Goal: Book appointment/travel/reservation

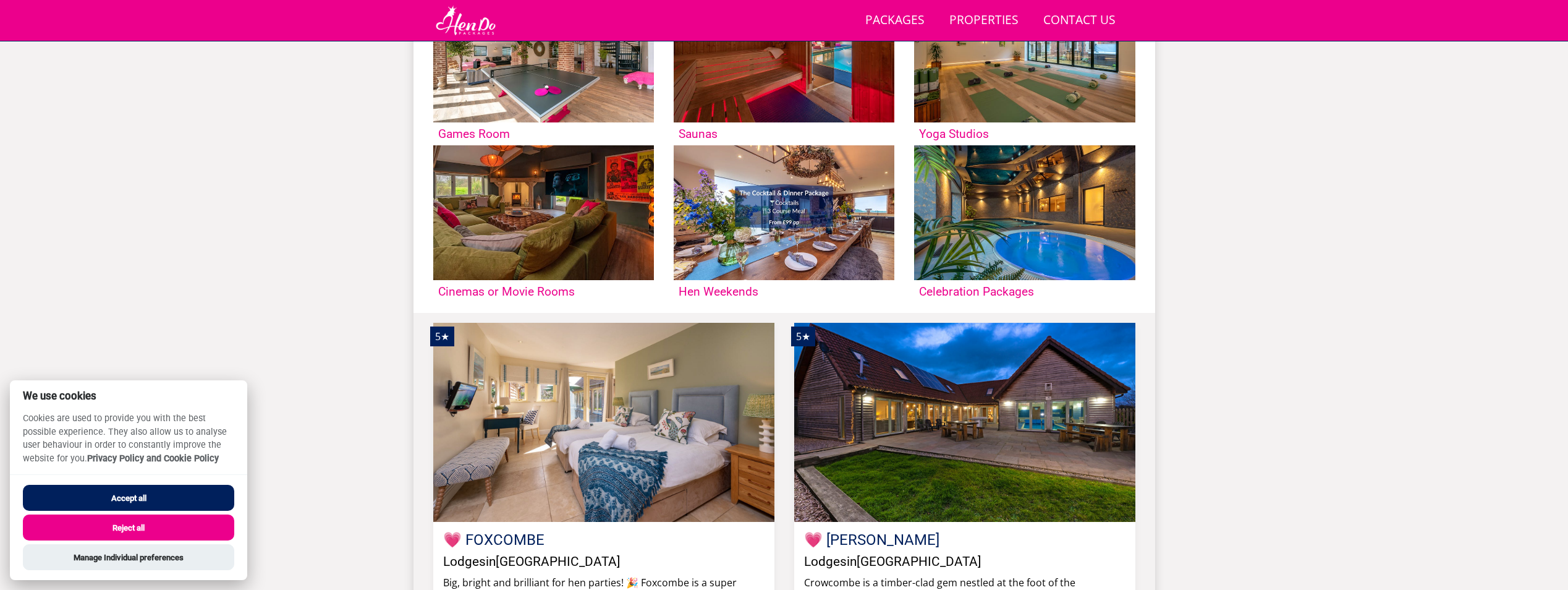
scroll to position [1066, 0]
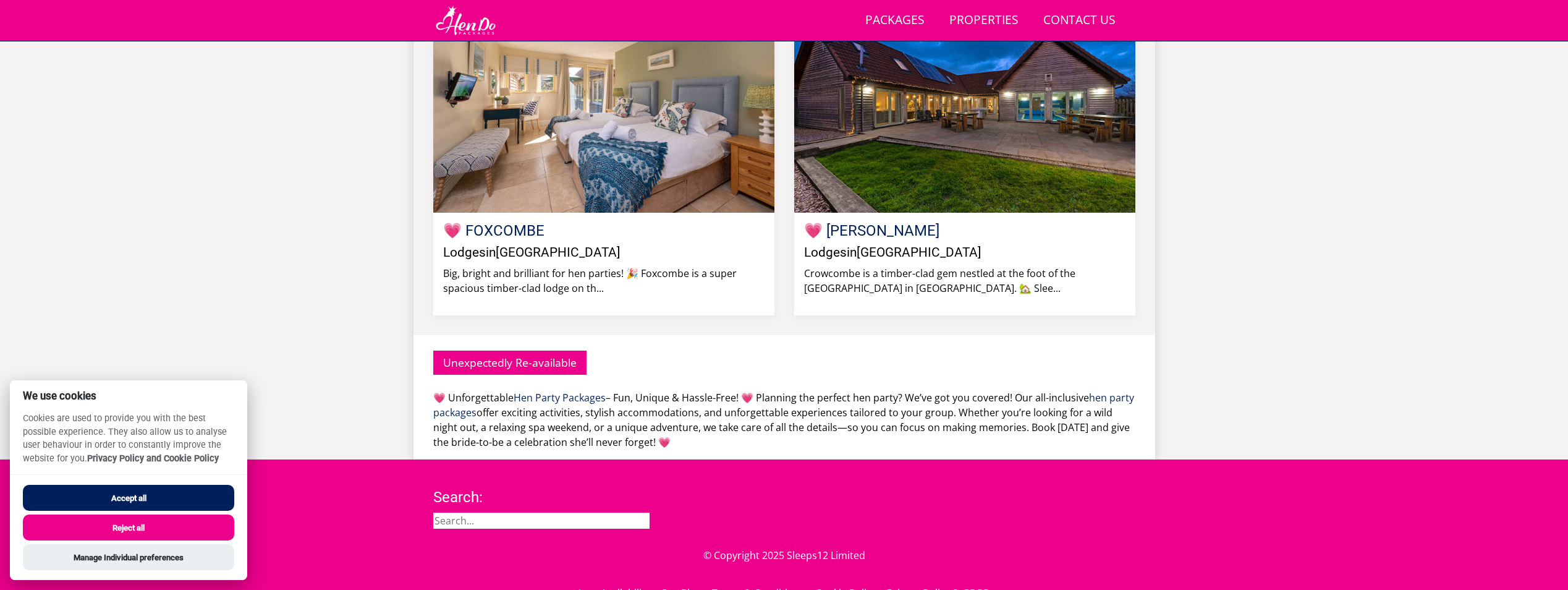
click at [161, 501] on button "Accept all" at bounding box center [128, 498] width 211 height 26
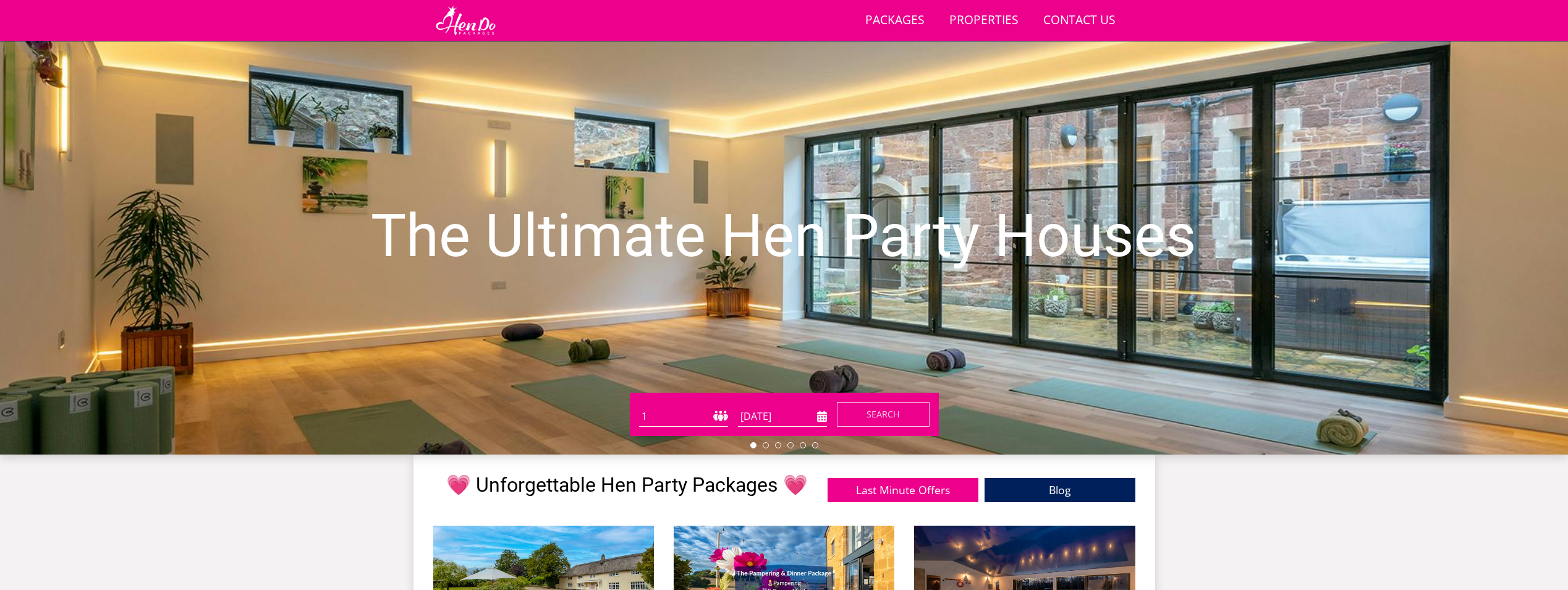
scroll to position [247, 0]
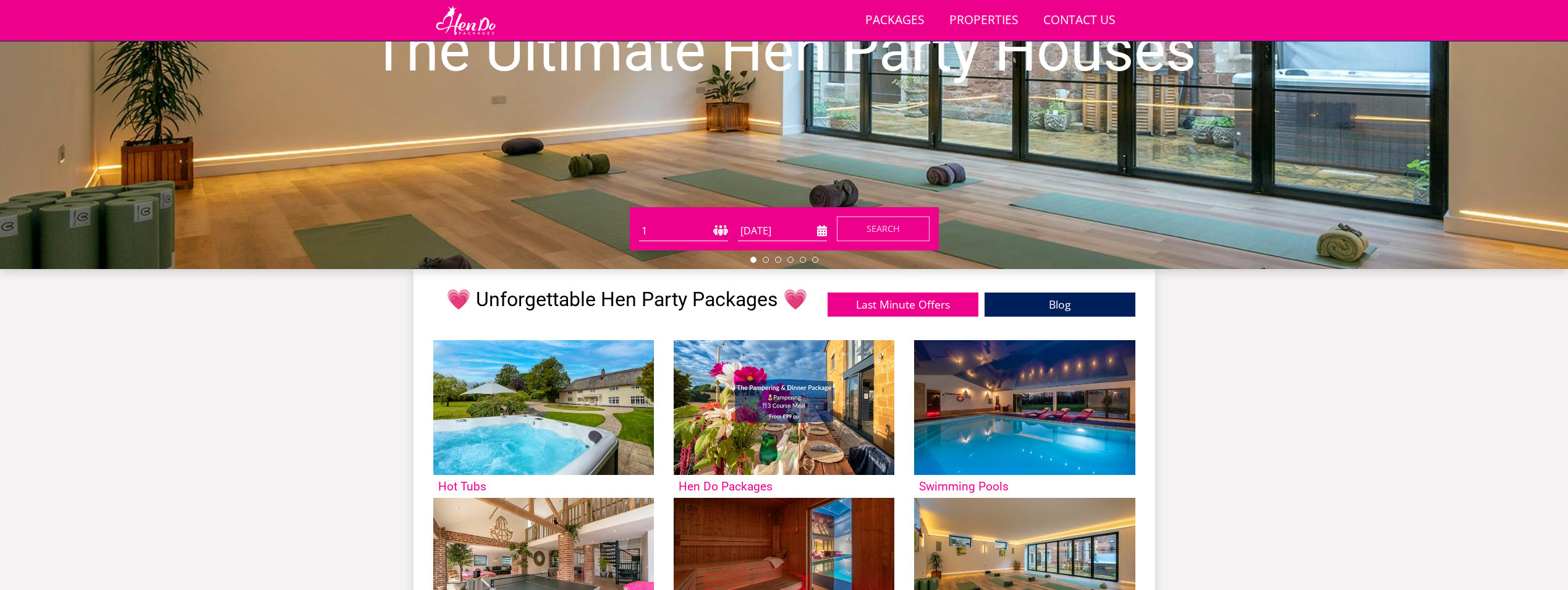
click at [679, 230] on select "1 2 3 4 5 6 7 8 9 10 11 12 13 14 15 16 17 18 19 20 21 22 23 24 25 26 27 28 29 3…" at bounding box center [683, 231] width 89 height 21
select select "12"
click at [639, 221] on select "1 2 3 4 5 6 7 8 9 10 11 12 13 14 15 16 17 18 19 20 21 22 23 24 25 26 27 28 29 3…" at bounding box center [683, 231] width 89 height 21
click at [757, 235] on input "[DATE]" at bounding box center [782, 231] width 89 height 21
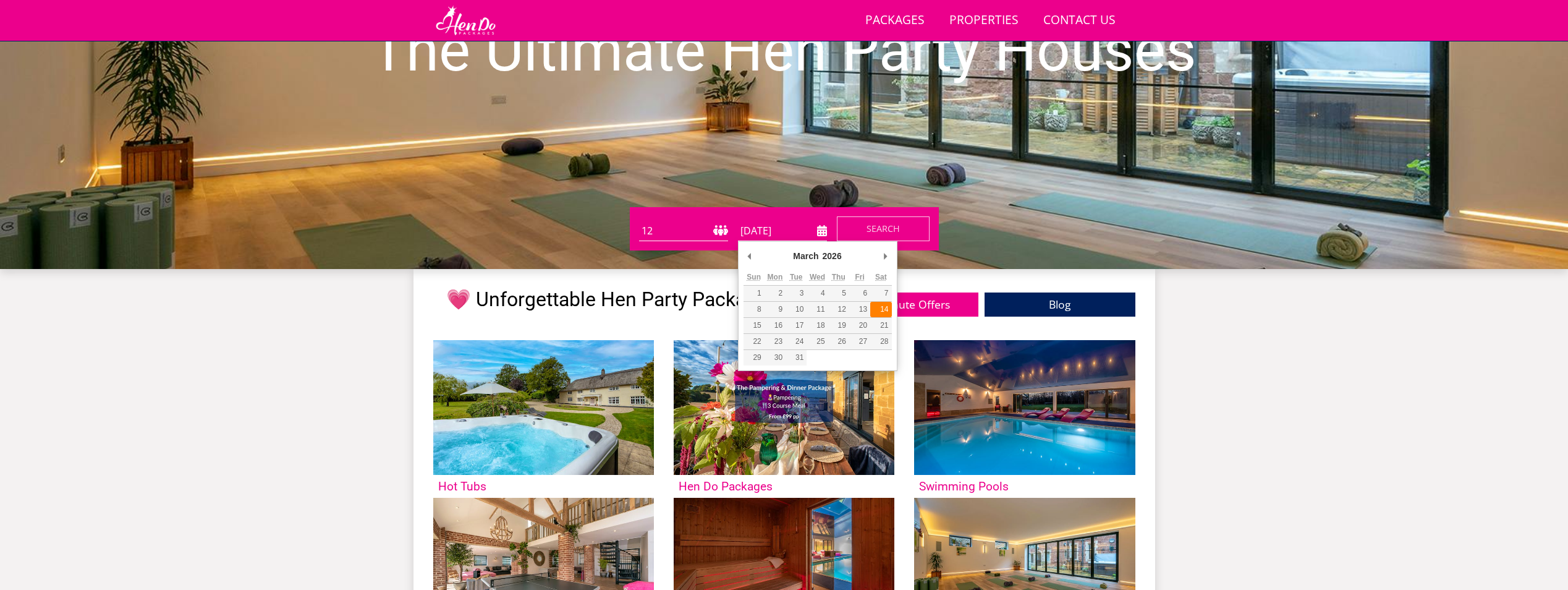
type input "[DATE]"
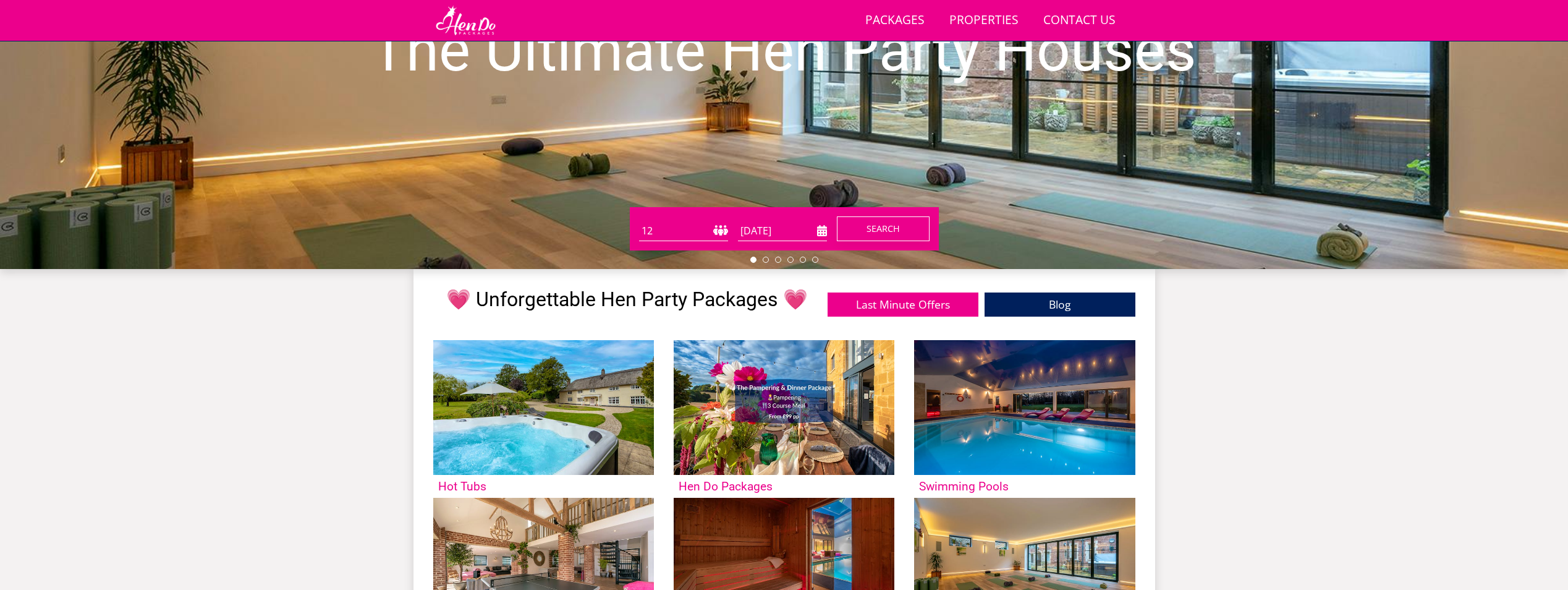
click at [871, 218] on button "Search" at bounding box center [883, 229] width 93 height 25
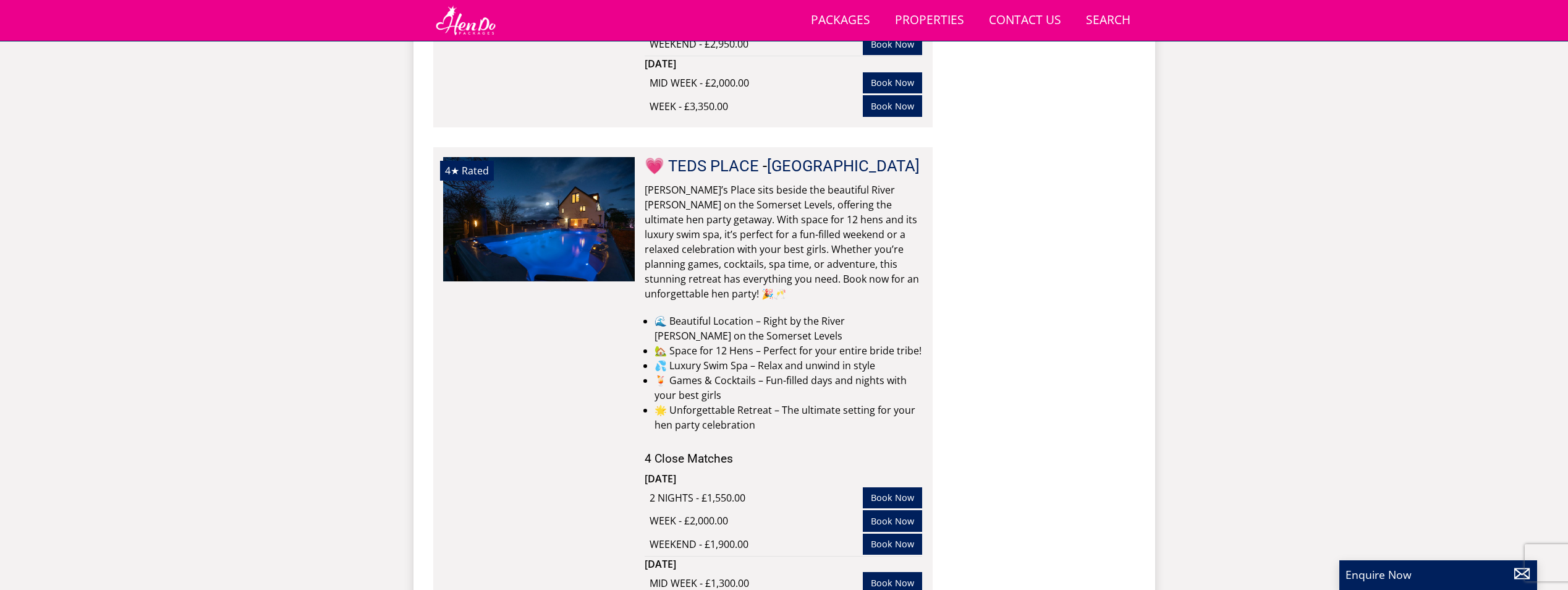
scroll to position [3352, 0]
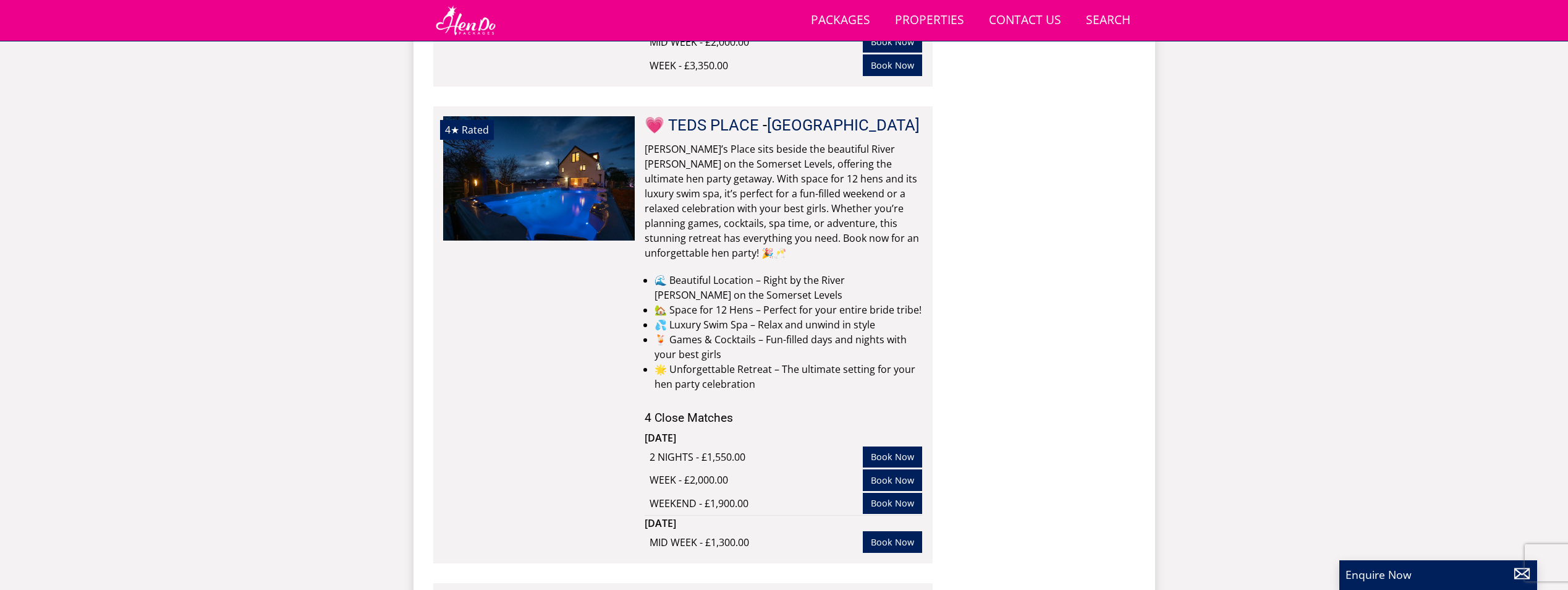
select select "12"
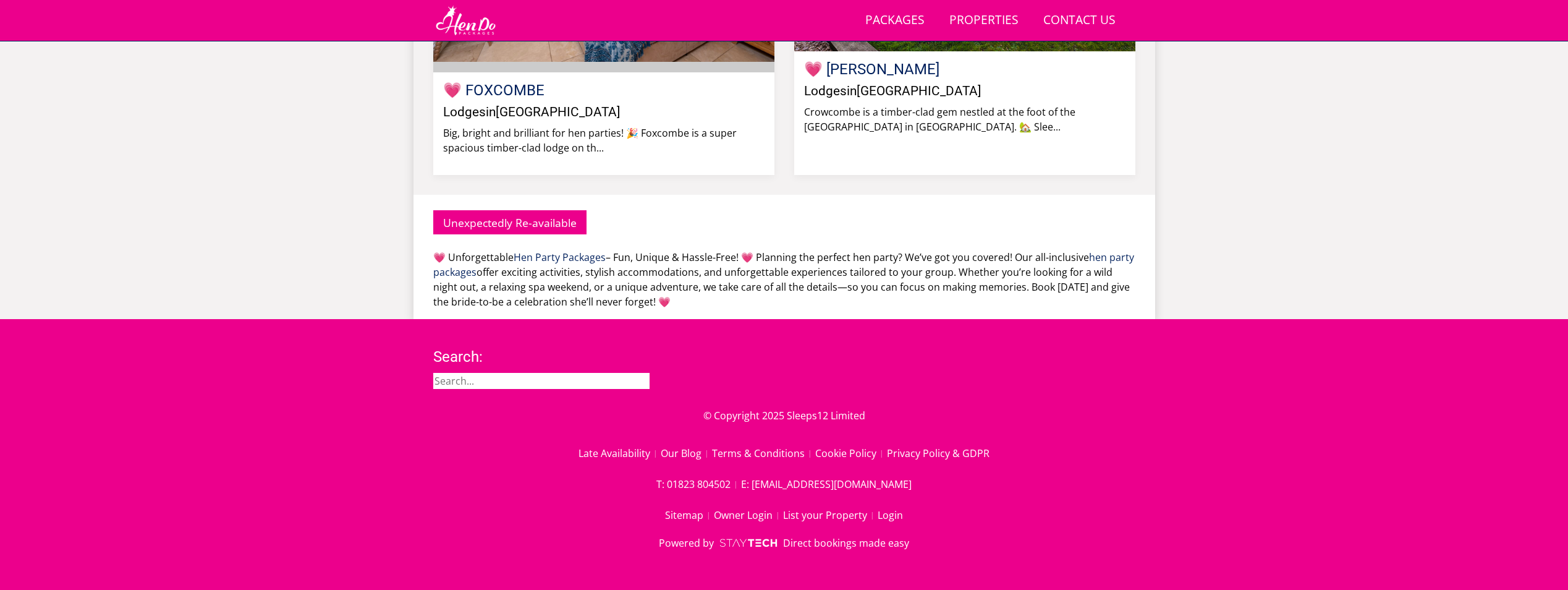
scroll to position [247, 0]
